Goal: Transaction & Acquisition: Purchase product/service

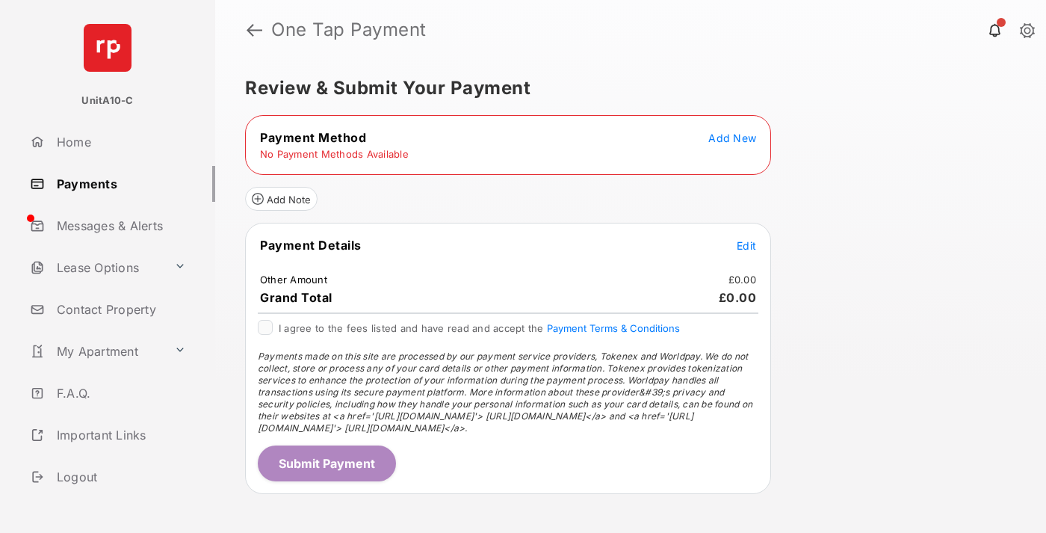
click at [732, 137] on span "Add New" at bounding box center [732, 138] width 48 height 13
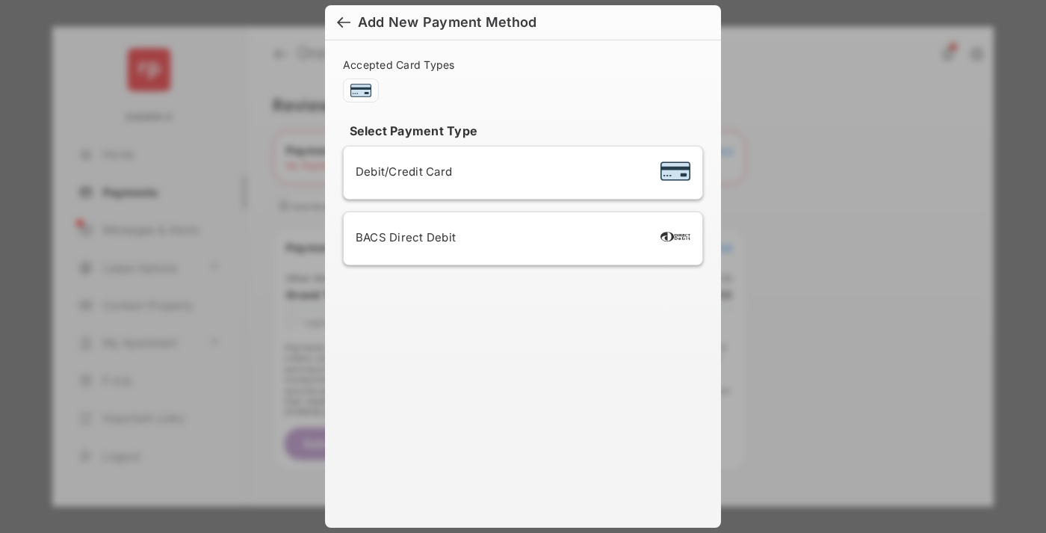
click at [400, 171] on span "Debit/Credit Card" at bounding box center [404, 171] width 96 height 14
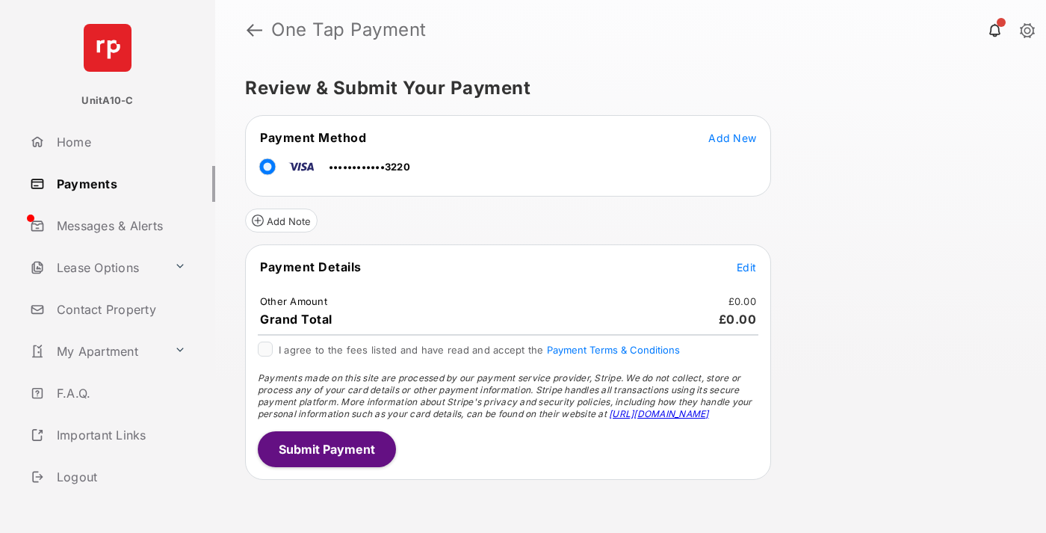
click at [746, 267] on span "Edit" at bounding box center [746, 267] width 19 height 13
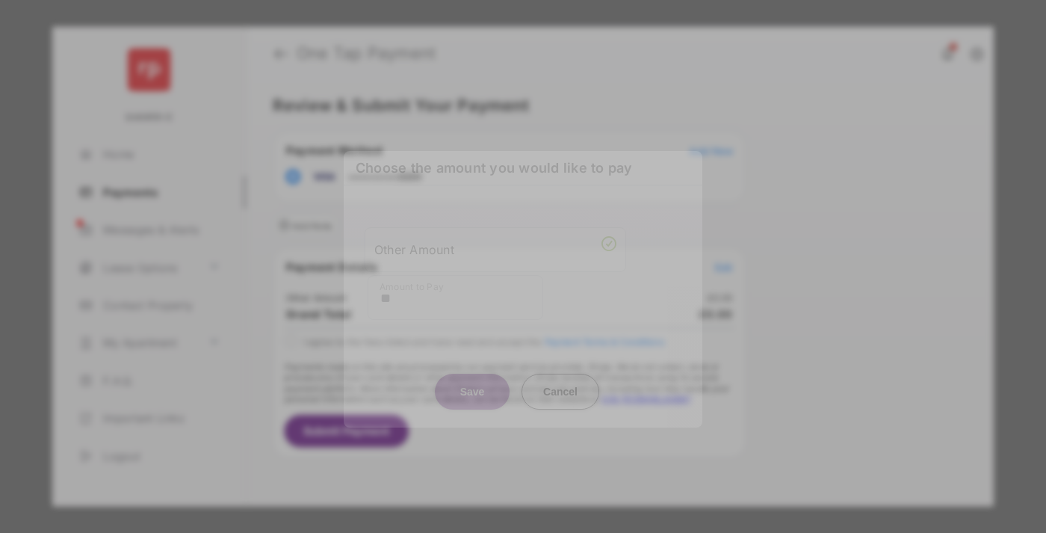
type input "**"
click at [472, 380] on button "Save" at bounding box center [472, 392] width 75 height 36
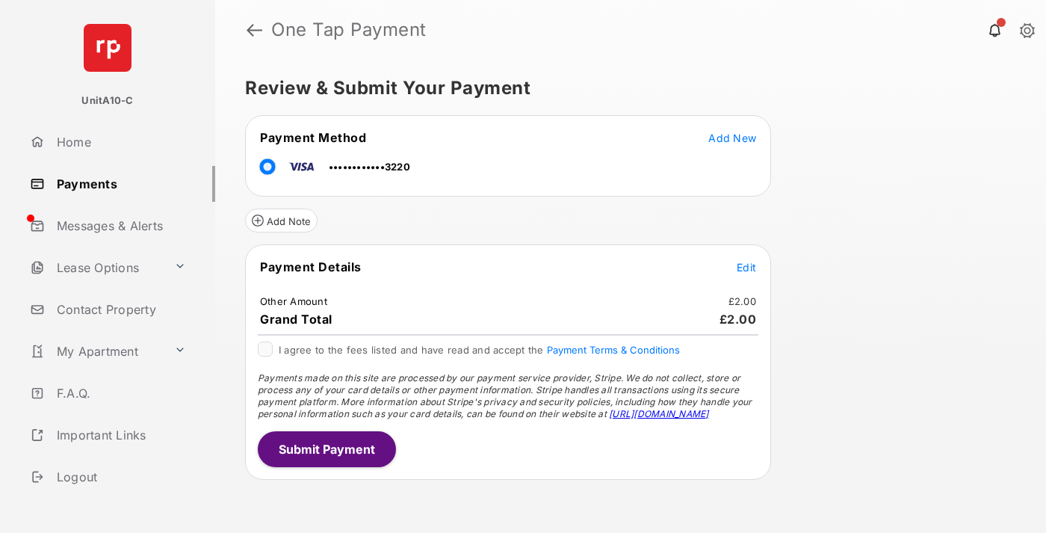
click at [326, 448] on button "Submit Payment" at bounding box center [327, 449] width 138 height 36
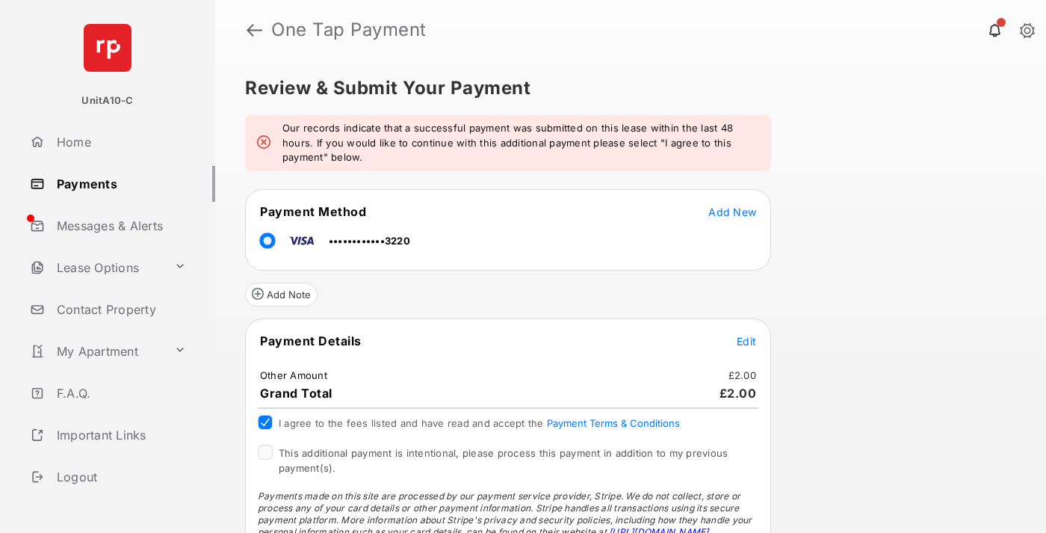
click at [501, 453] on span "This additional payment is intentional, please process this payment in addition…" at bounding box center [503, 460] width 449 height 27
